Goal: Download file/media

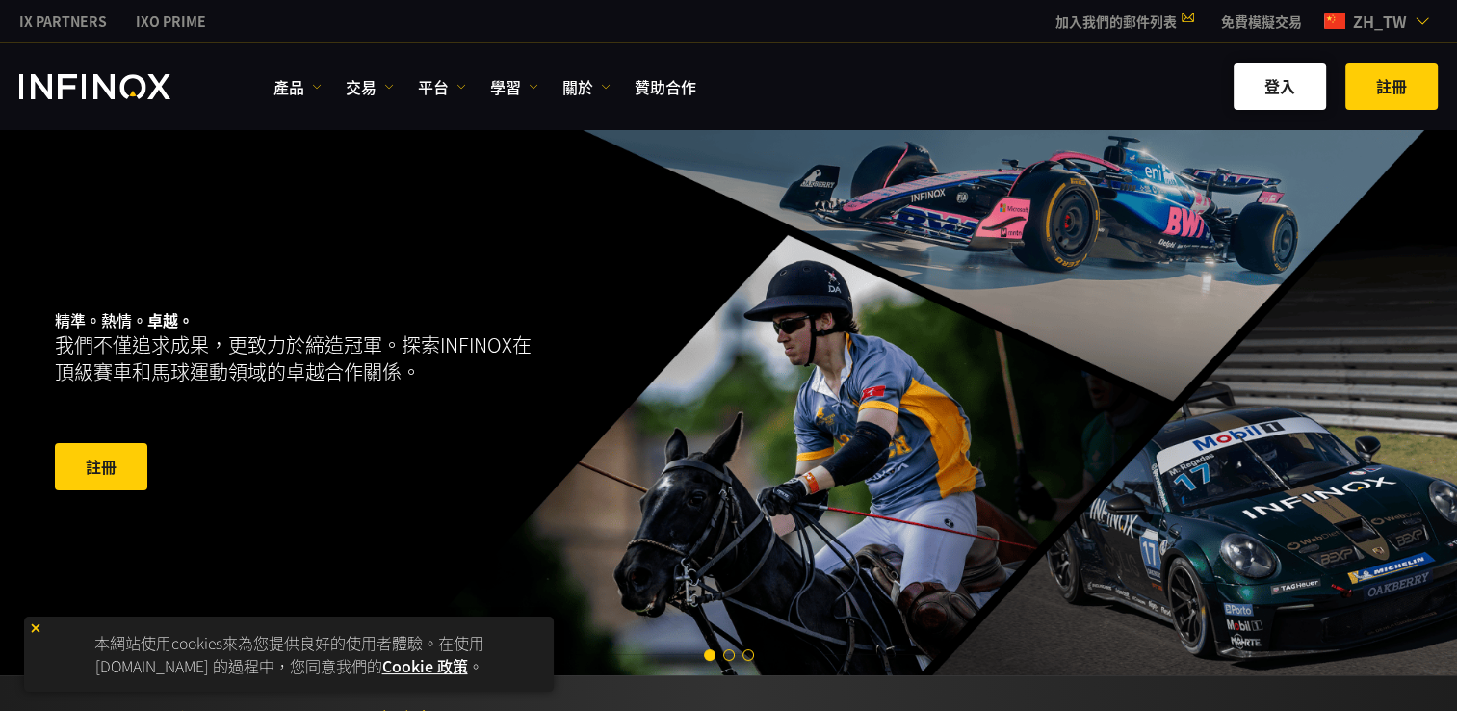
click at [1270, 75] on link "登入" at bounding box center [1280, 86] width 92 height 47
click at [1273, 12] on link "免費模擬交易" at bounding box center [1262, 22] width 110 height 20
click at [289, 82] on link "產品" at bounding box center [298, 86] width 48 height 23
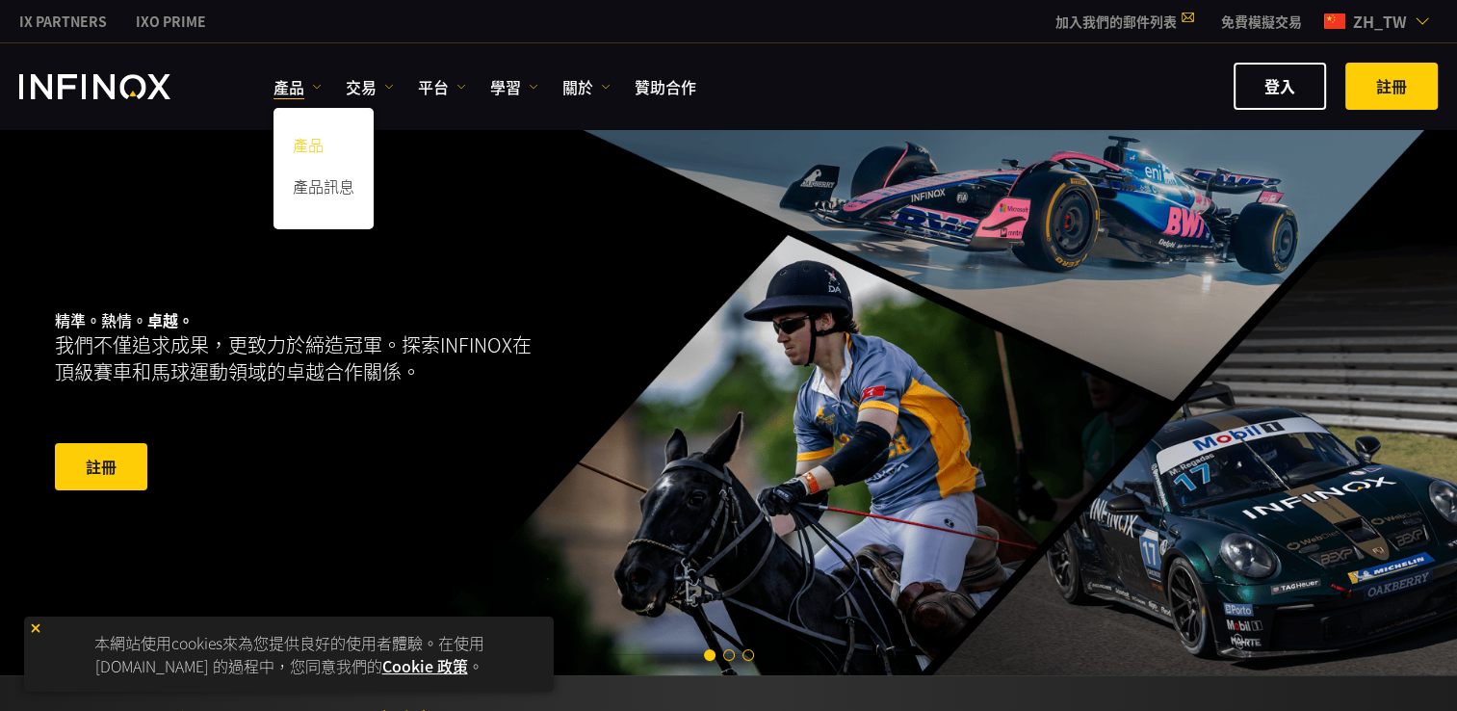
click at [308, 142] on link "產品" at bounding box center [324, 147] width 100 height 41
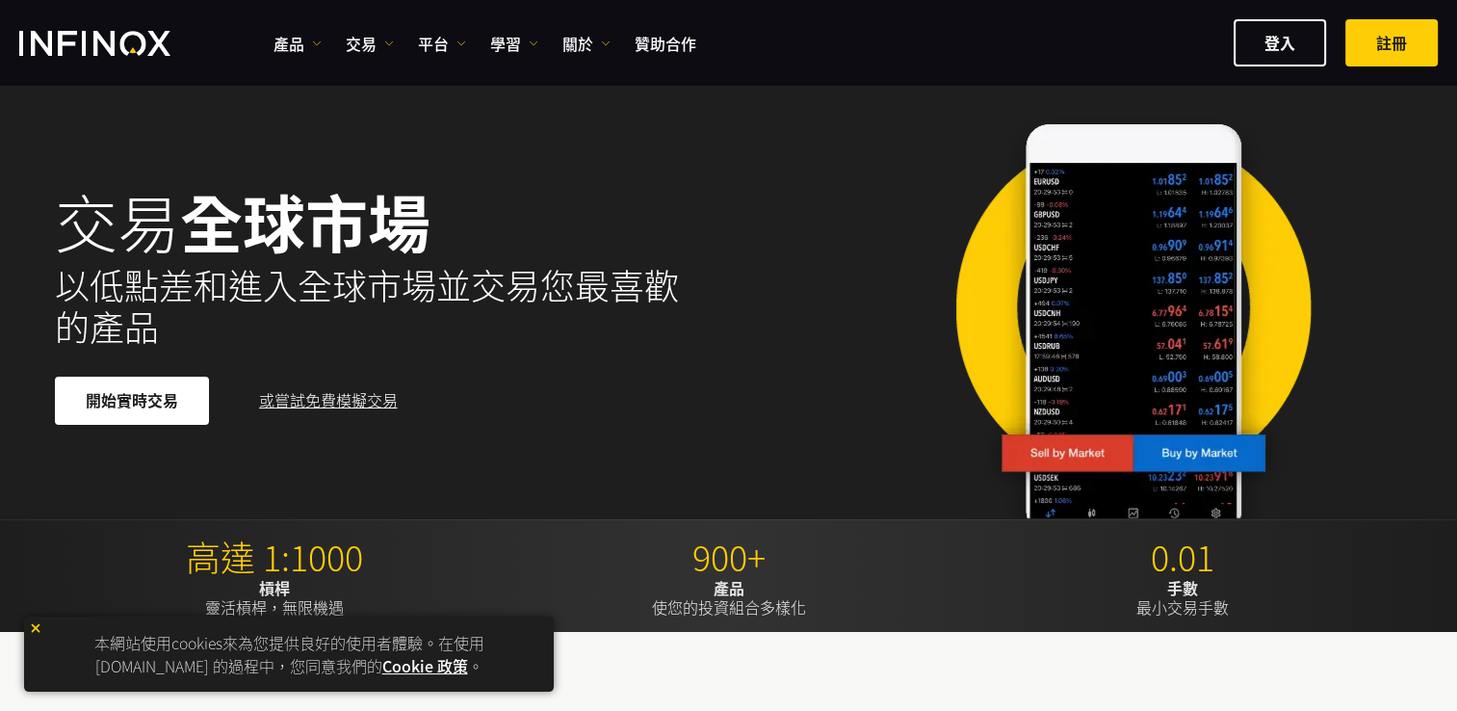
scroll to position [96, 0]
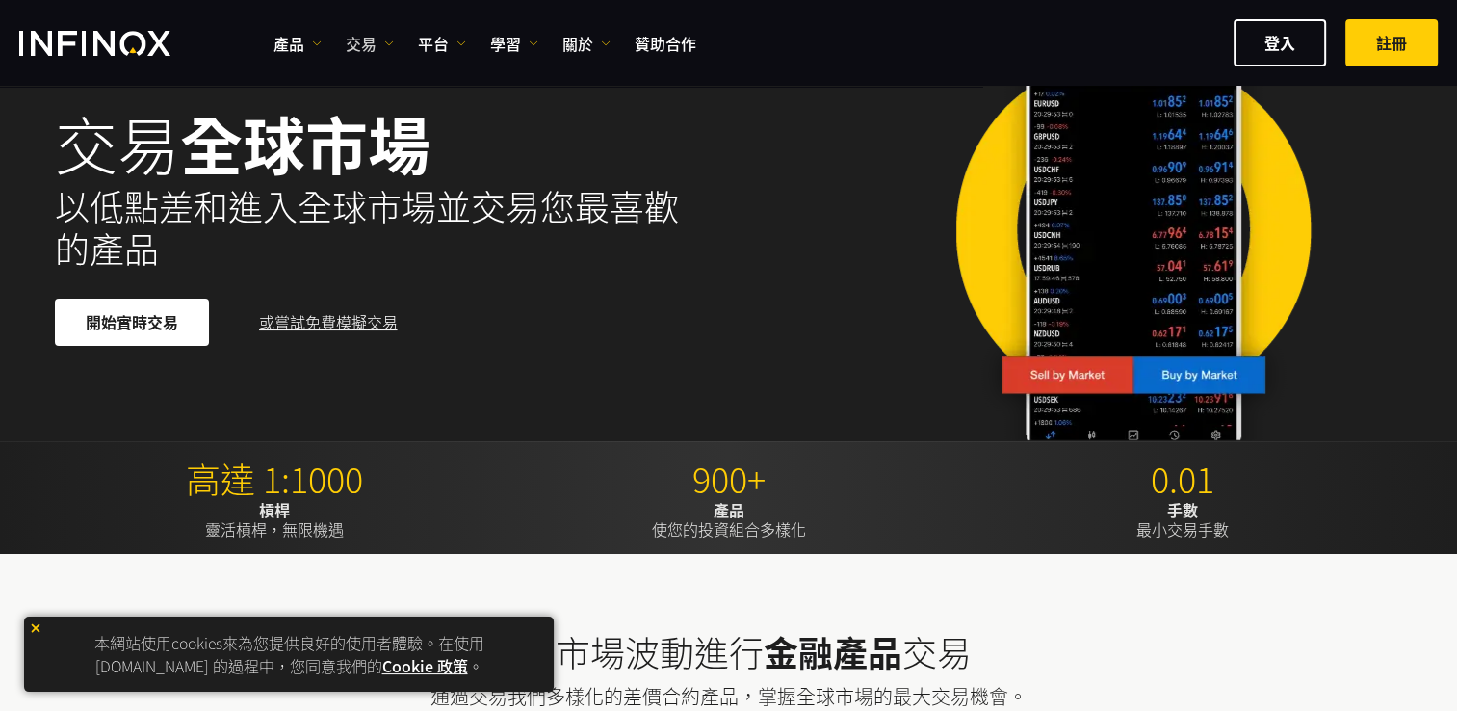
click at [363, 34] on link "交易" at bounding box center [370, 43] width 48 height 23
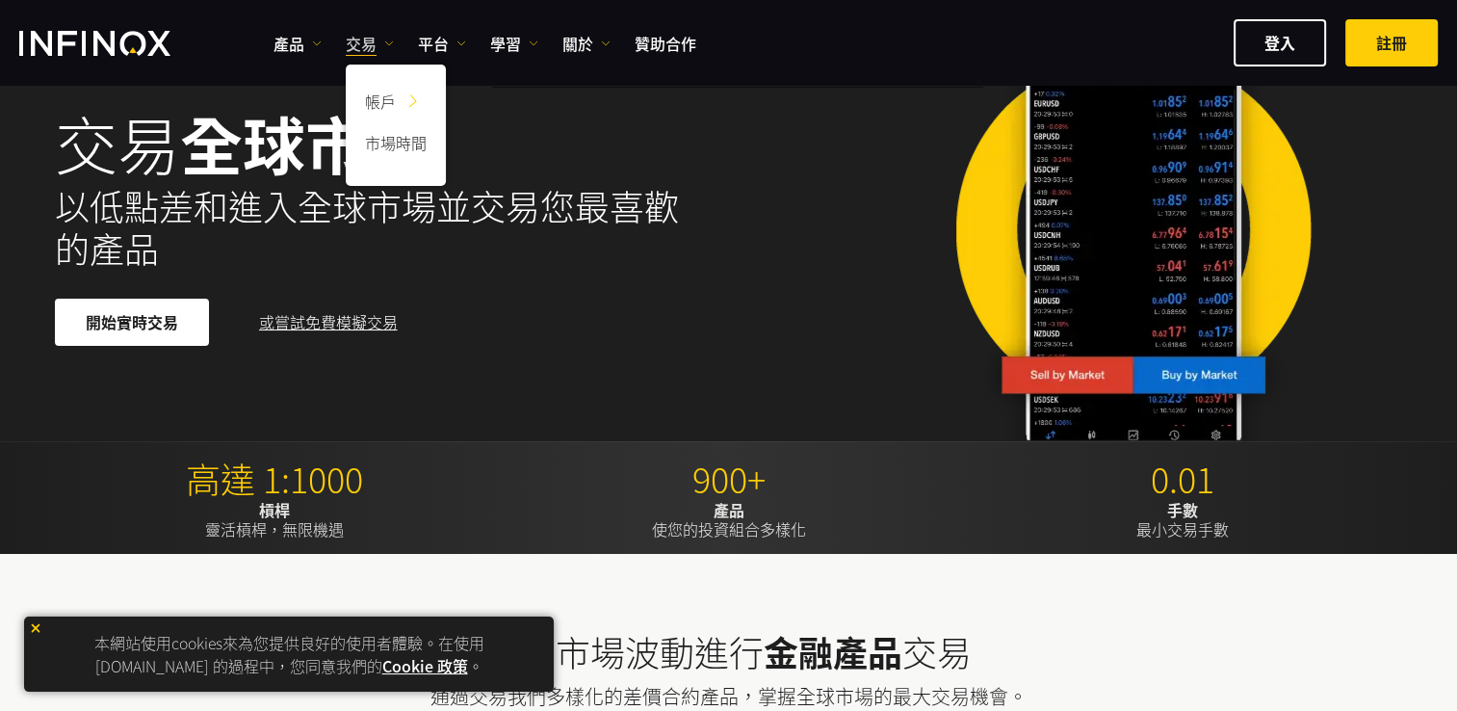
scroll to position [0, 0]
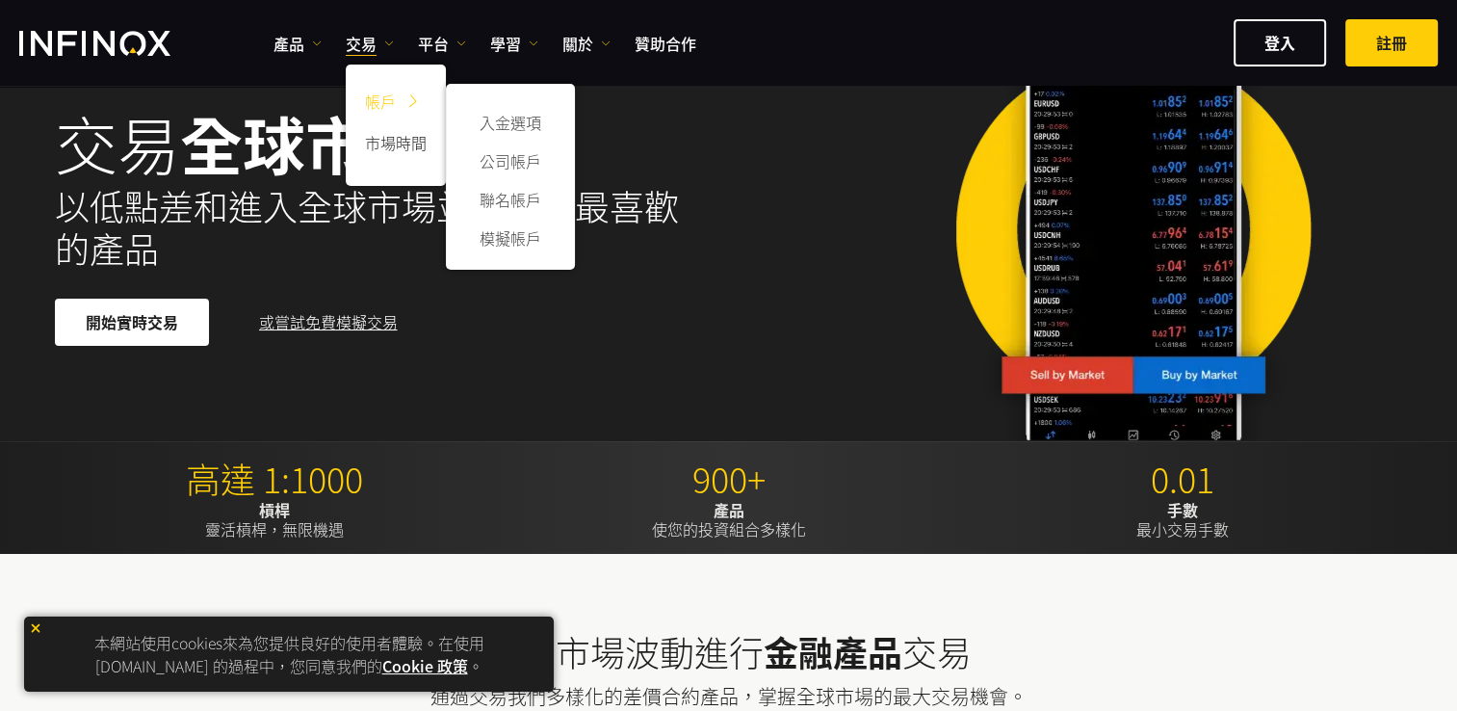
click at [382, 100] on link "帳戶" at bounding box center [396, 104] width 100 height 41
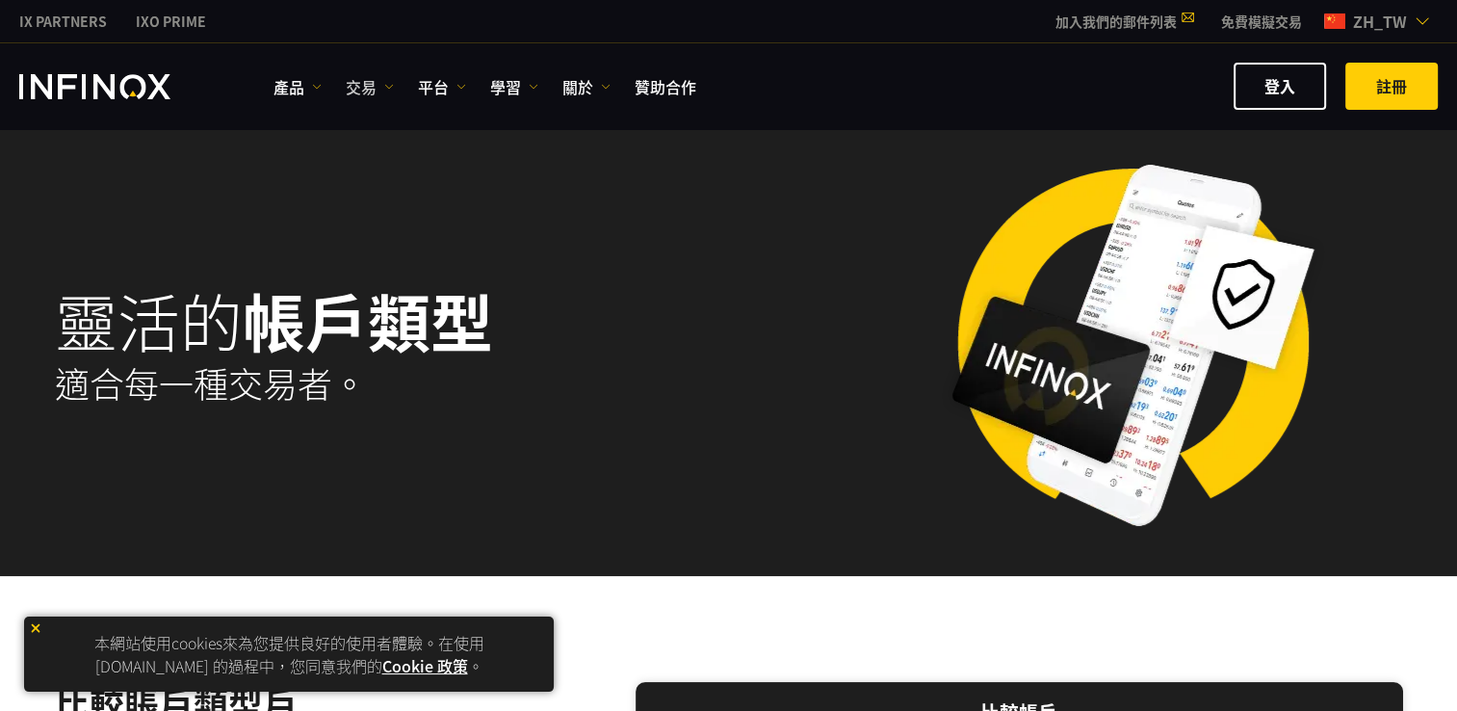
drag, startPoint x: 0, startPoint y: 0, endPoint x: 359, endPoint y: 77, distance: 367.5
click at [359, 77] on link "交易" at bounding box center [370, 86] width 48 height 23
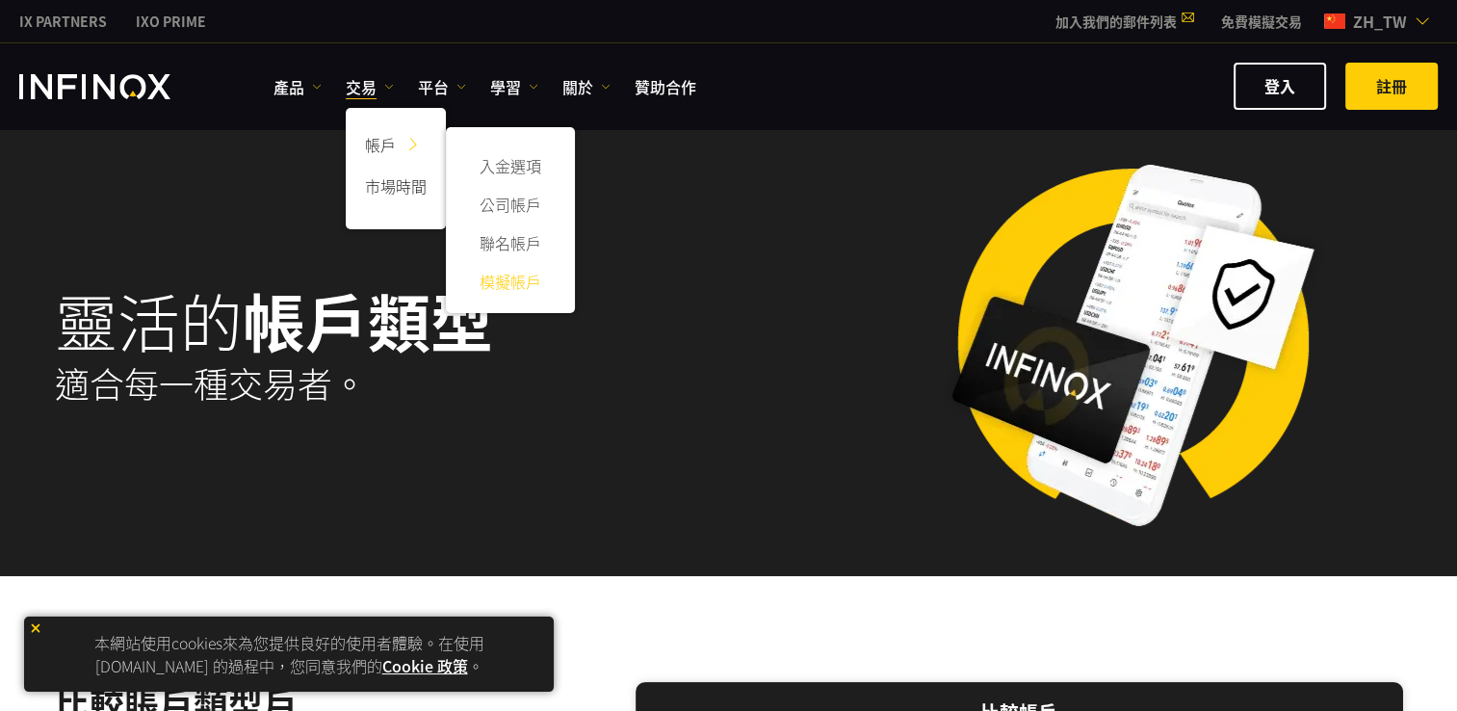
click at [487, 277] on link "模擬帳戶" at bounding box center [510, 281] width 91 height 39
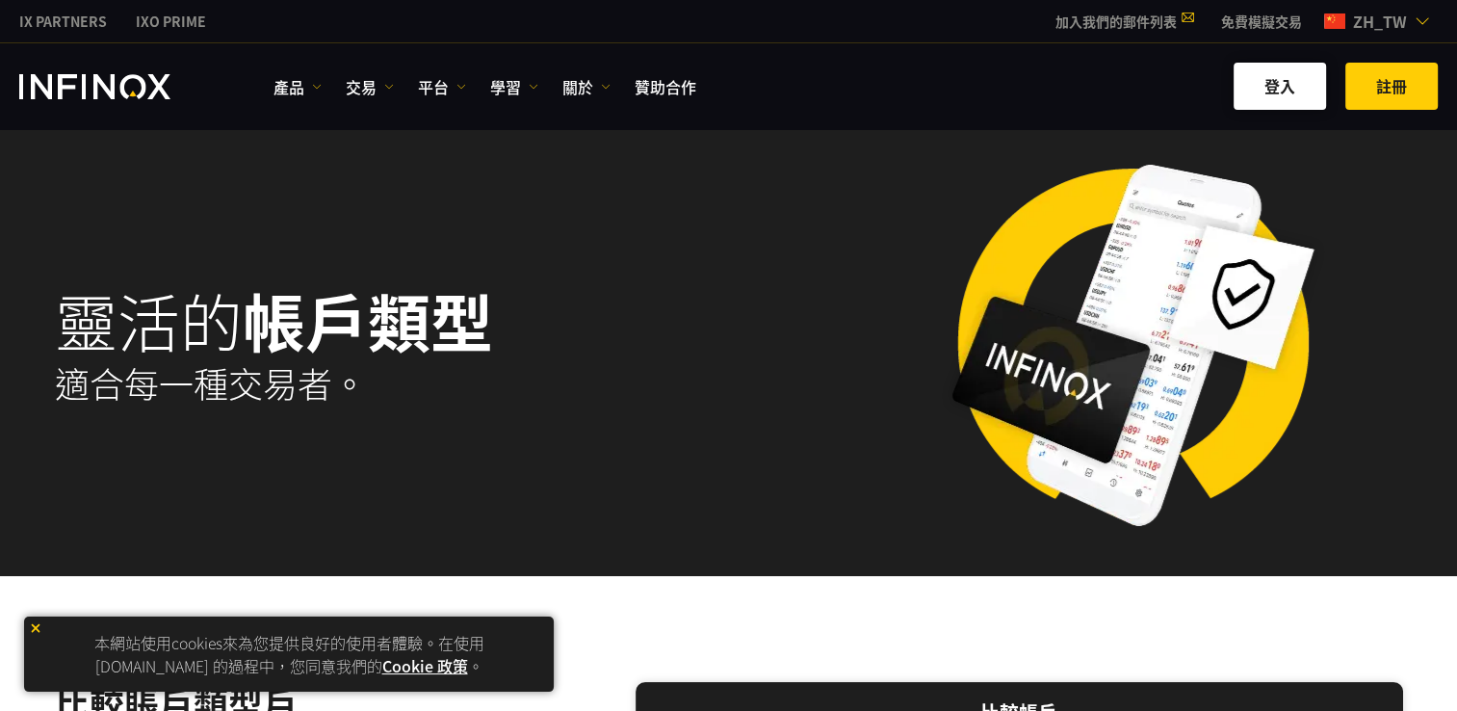
click at [1283, 87] on link "登入" at bounding box center [1280, 86] width 92 height 47
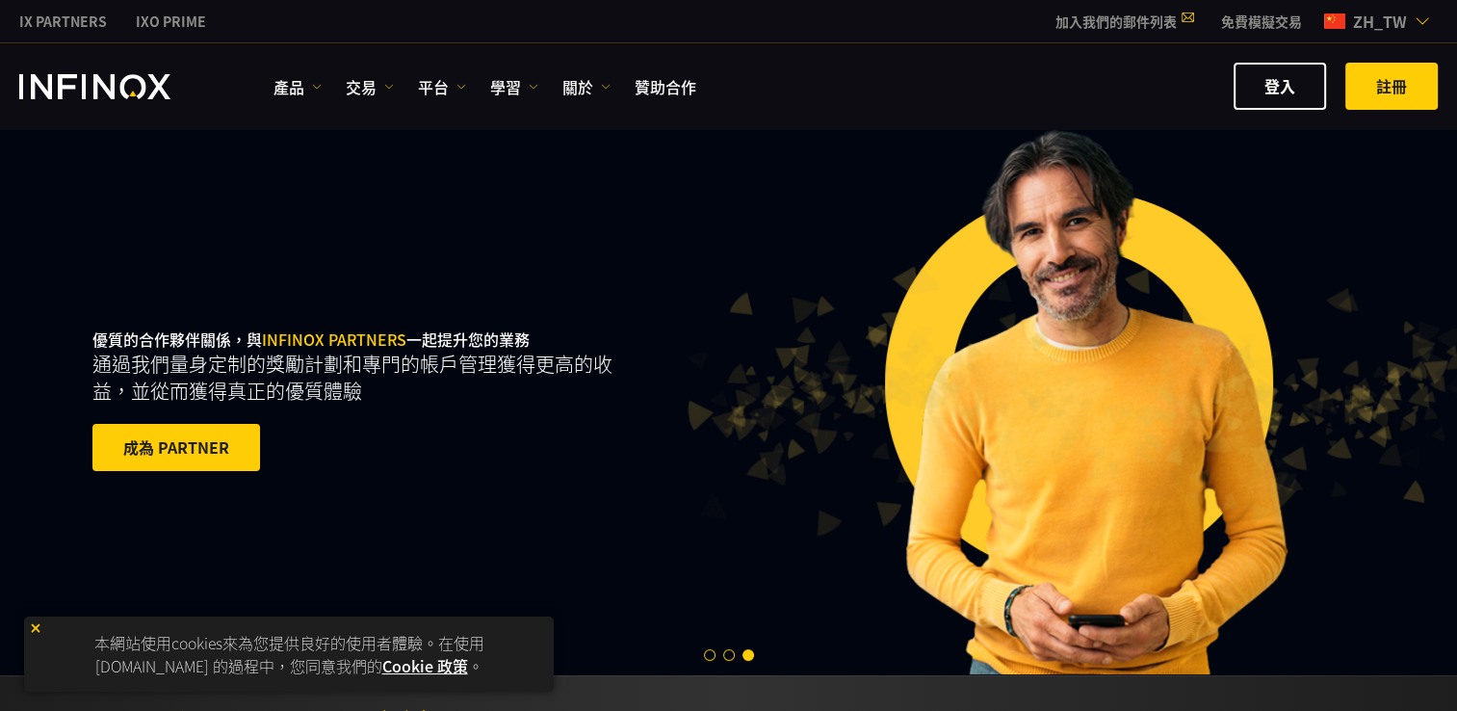
click at [35, 624] on img at bounding box center [35, 627] width 13 height 13
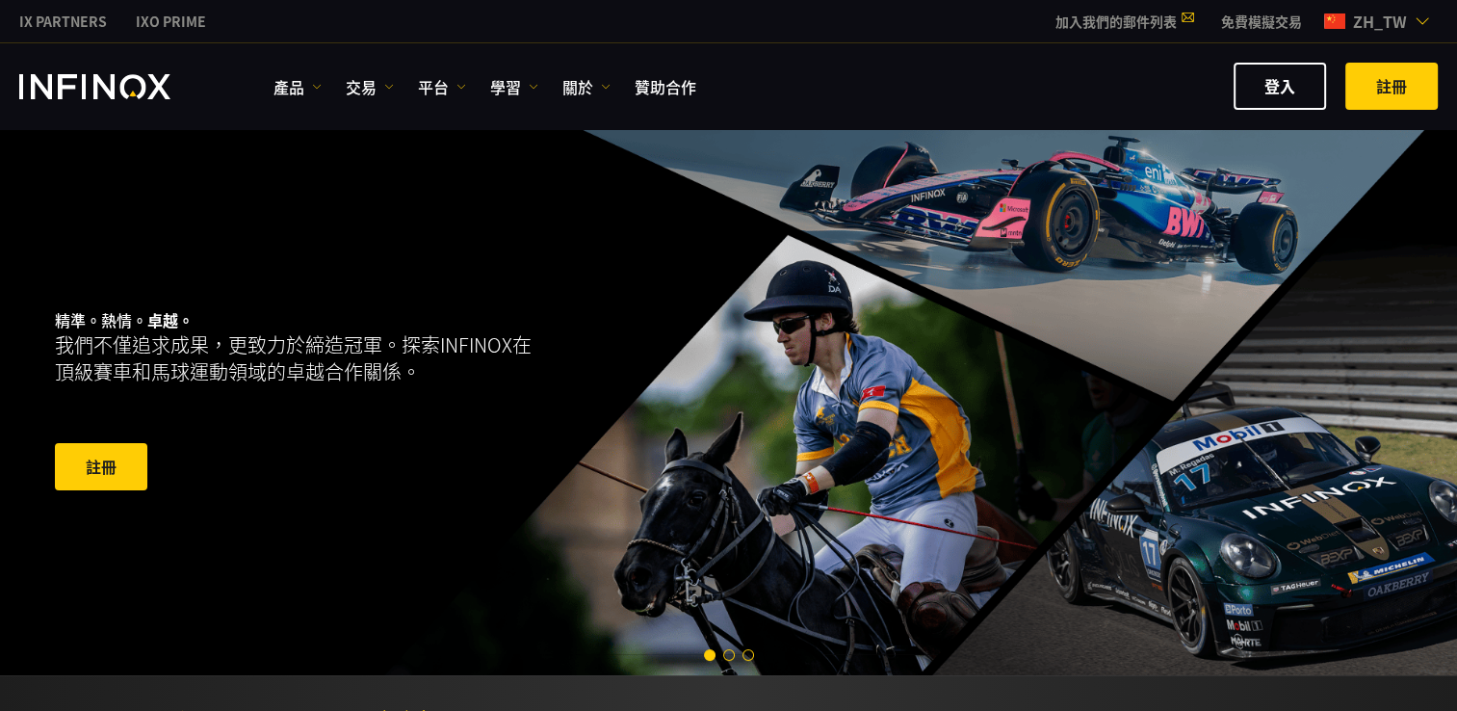
click at [1242, 14] on link "免費模擬交易" at bounding box center [1262, 22] width 110 height 20
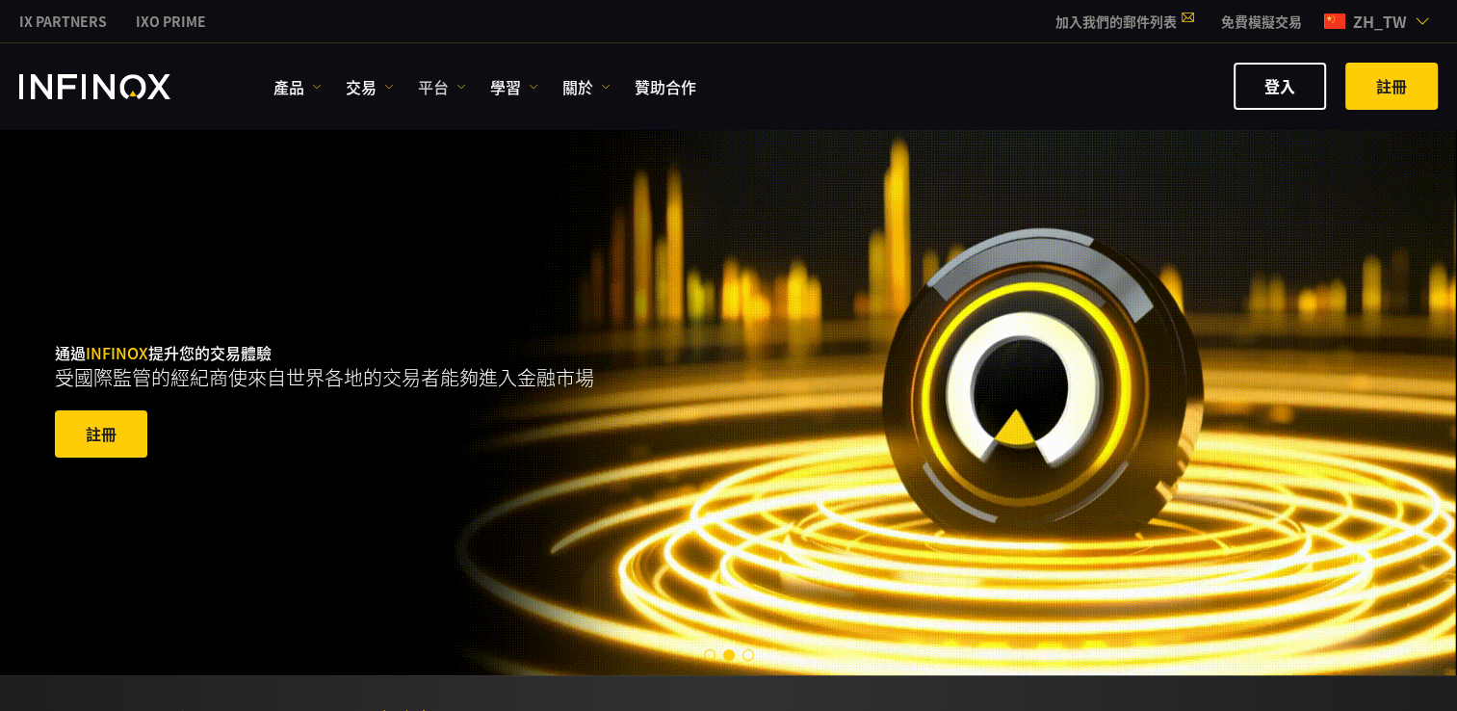
click at [432, 77] on link "平台" at bounding box center [442, 86] width 48 height 23
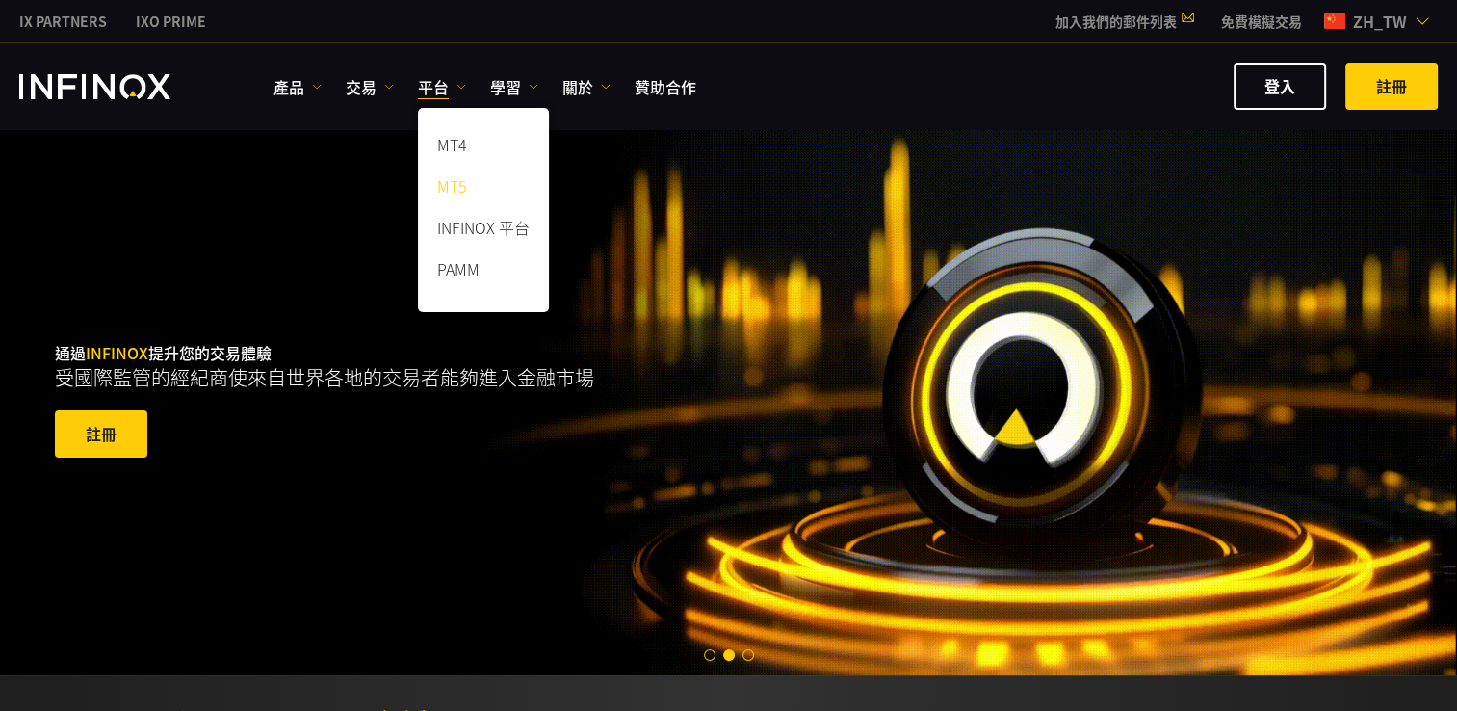
click at [460, 186] on link "MT5" at bounding box center [483, 189] width 131 height 41
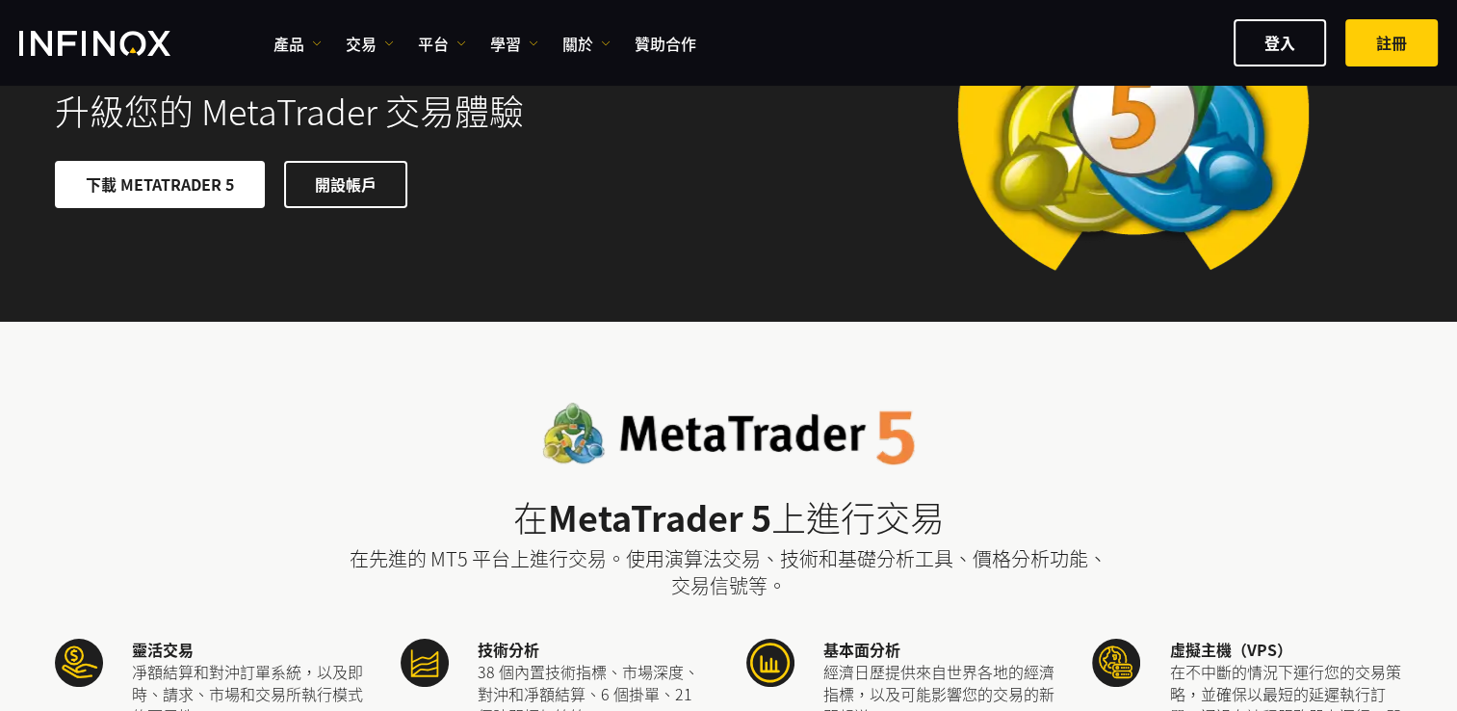
scroll to position [193, 0]
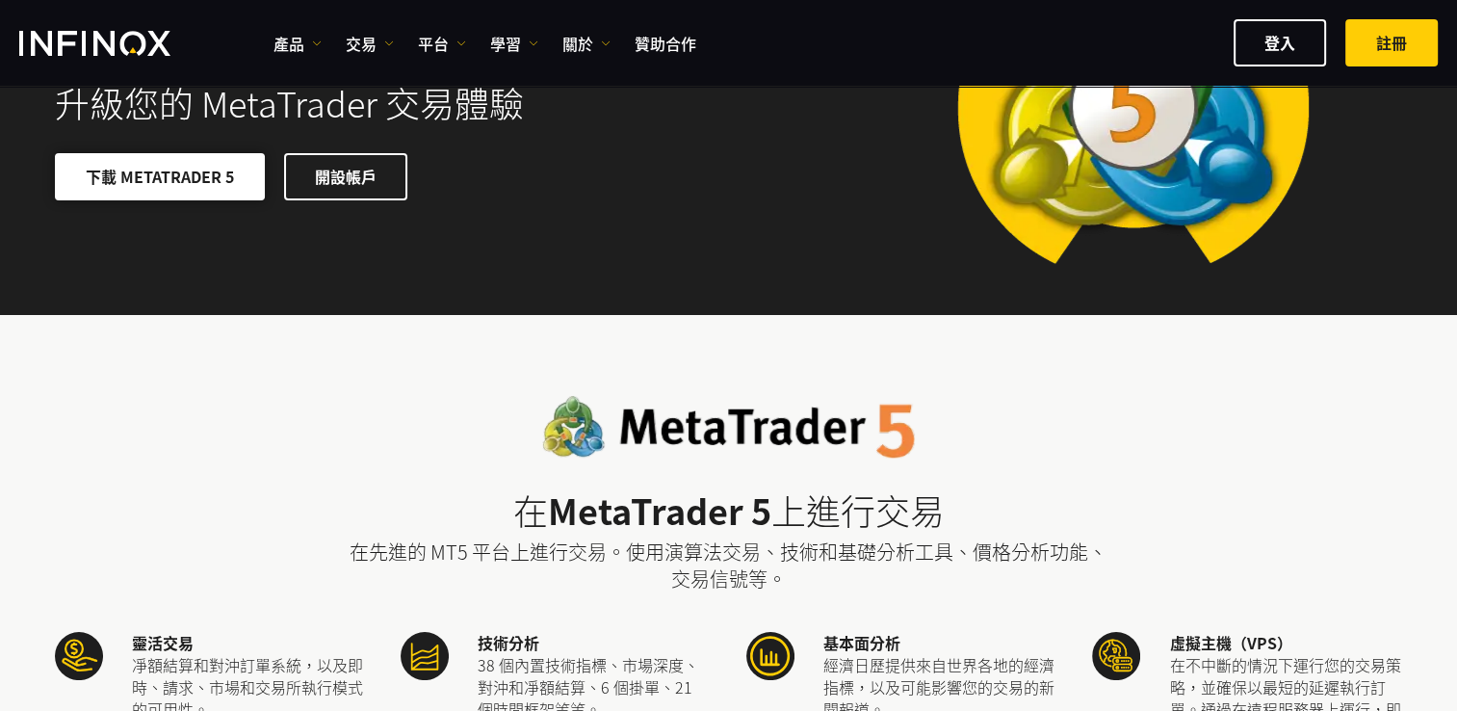
click at [220, 177] on link "下載 METATRADER 5" at bounding box center [160, 176] width 210 height 47
click at [216, 173] on link "下載 METATRADER 5" at bounding box center [160, 176] width 210 height 47
